Goal: Task Accomplishment & Management: Use online tool/utility

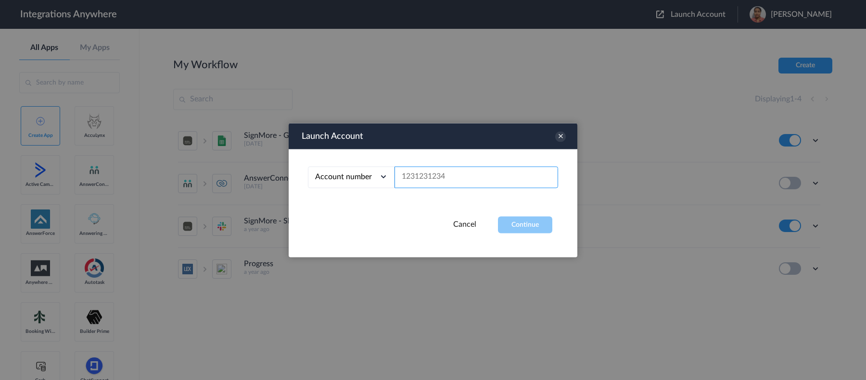
click at [450, 177] on input "text" at bounding box center [476, 177] width 164 height 22
paste input "4045668586"
type input "4045668586"
click at [529, 227] on button "Continue" at bounding box center [525, 224] width 54 height 17
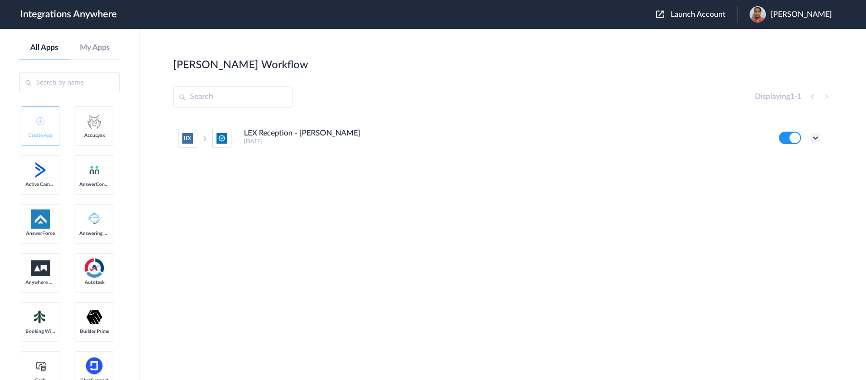
click at [816, 137] on icon at bounding box center [815, 138] width 10 height 10
click at [812, 158] on li "Edit" at bounding box center [788, 160] width 63 height 18
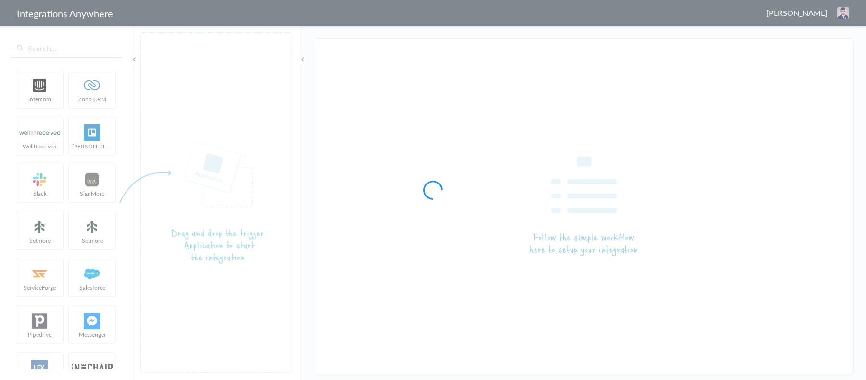
type input "LEX Reception - [PERSON_NAME]"
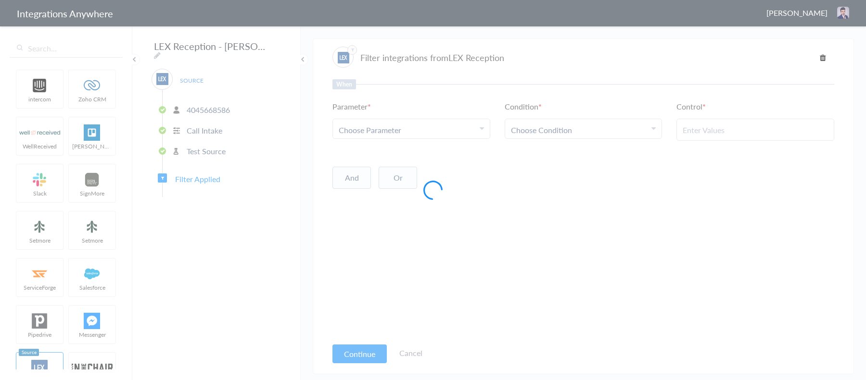
type input "Yes - Potential New Client"
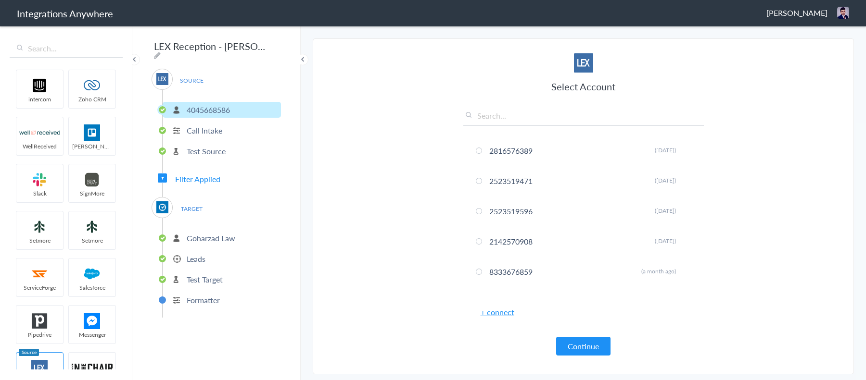
click at [198, 176] on span "Filter Applied" at bounding box center [197, 179] width 45 height 11
